Goal: Task Accomplishment & Management: Manage account settings

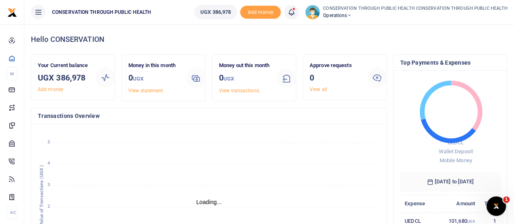
click at [349, 14] on span "Operations" at bounding box center [415, 15] width 184 height 7
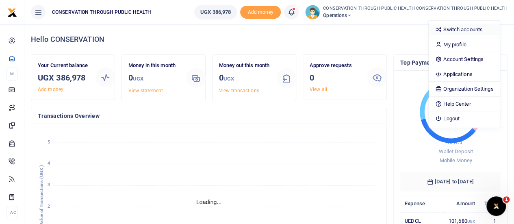
click at [457, 25] on link "Switch accounts" at bounding box center [464, 29] width 71 height 11
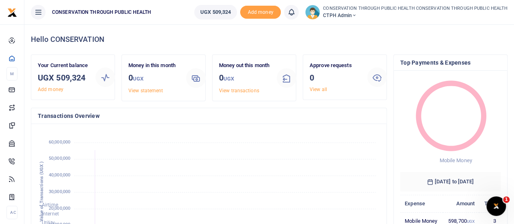
click at [357, 15] on icon at bounding box center [354, 16] width 5 height 6
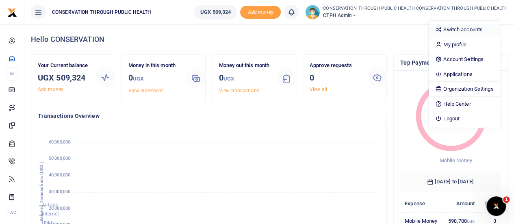
click at [462, 33] on link "Switch accounts" at bounding box center [464, 29] width 71 height 11
